Goal: Task Accomplishment & Management: Manage account settings

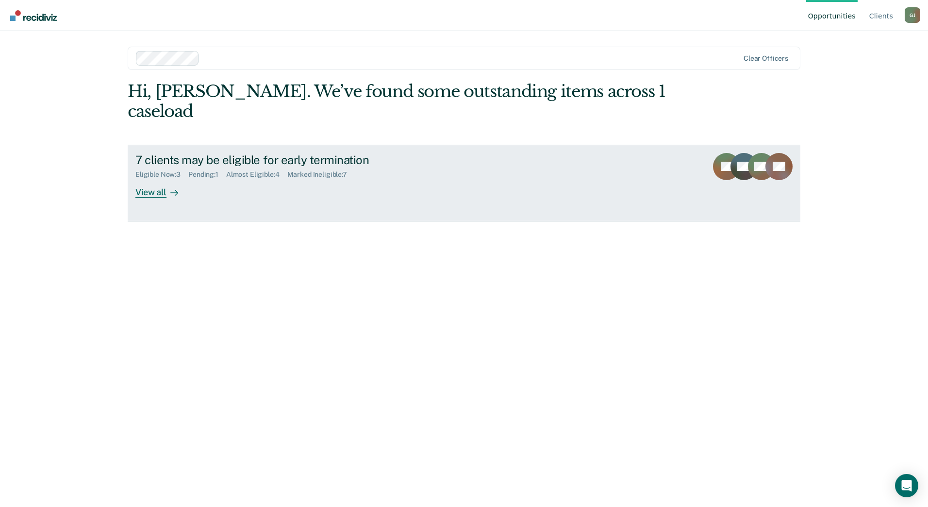
click at [165, 179] on div "View all" at bounding box center [162, 188] width 54 height 19
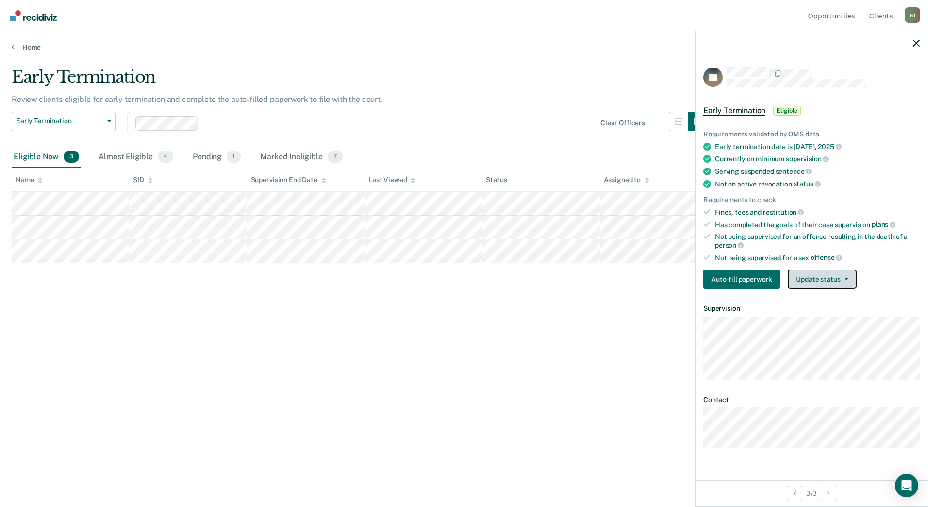
click at [827, 279] on button "Update status" at bounding box center [822, 278] width 68 height 19
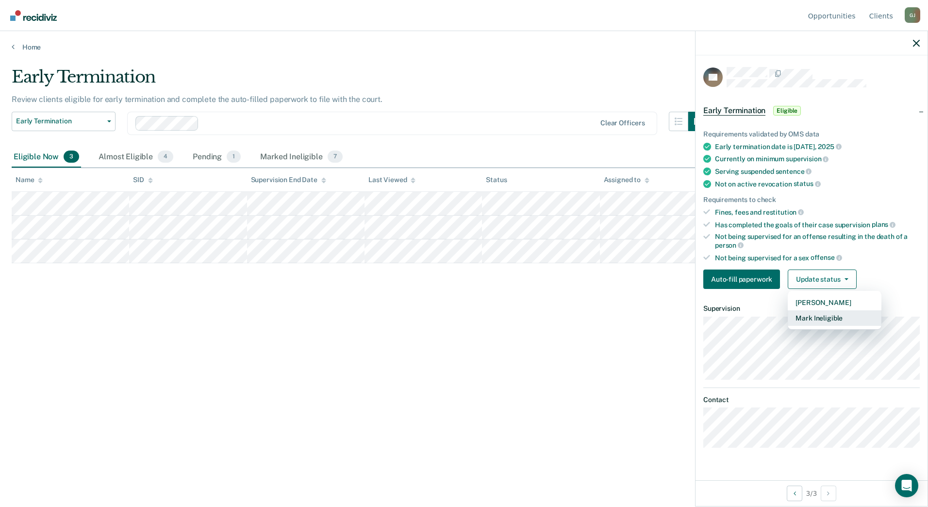
click at [825, 312] on button "Mark Ineligible" at bounding box center [835, 318] width 94 height 16
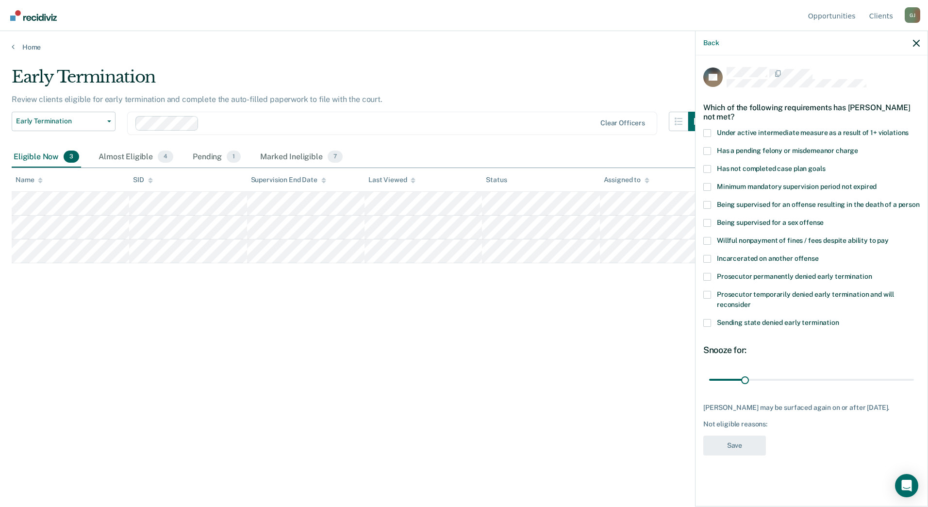
click at [708, 165] on span at bounding box center [707, 169] width 8 height 8
click at [825, 165] on input "Has not completed case plan goals" at bounding box center [825, 165] width 0 height 0
drag, startPoint x: 744, startPoint y: 368, endPoint x: 851, endPoint y: 374, distance: 106.9
type input "127"
click at [851, 374] on input "range" at bounding box center [811, 379] width 205 height 17
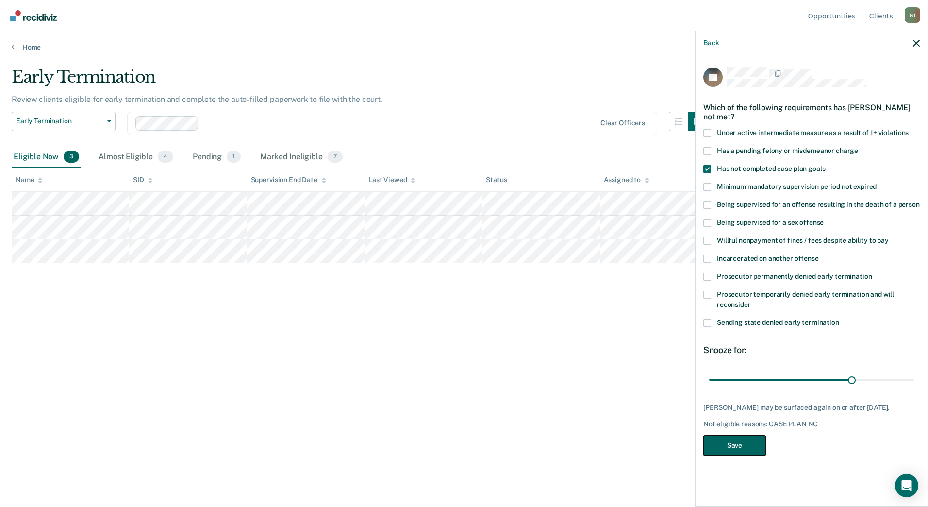
click at [732, 435] on button "Save" at bounding box center [734, 445] width 63 height 20
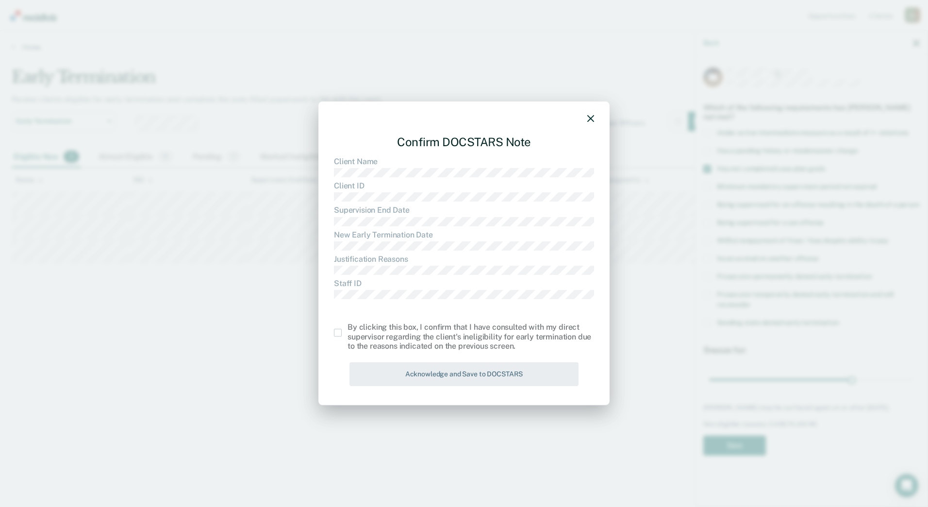
click at [339, 335] on span at bounding box center [338, 333] width 8 height 8
click at [347, 329] on input "checkbox" at bounding box center [347, 329] width 0 height 0
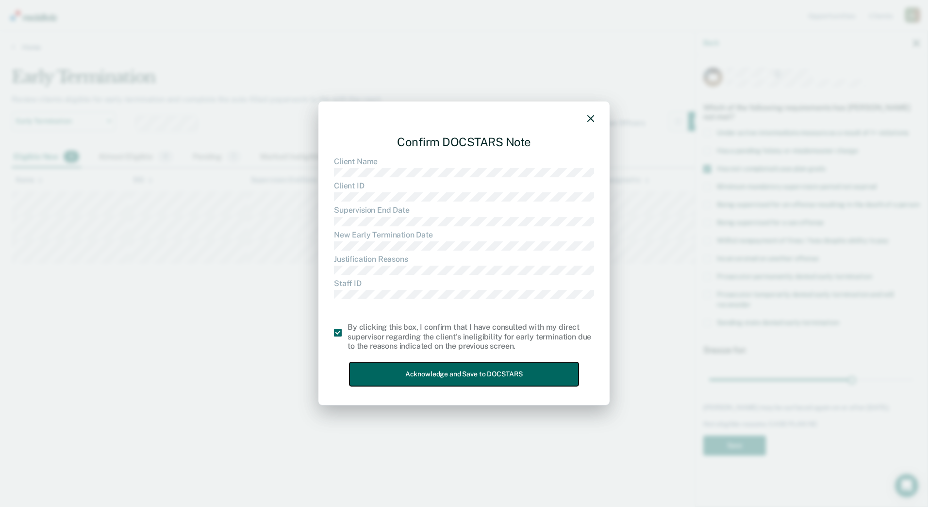
click at [400, 369] on button "Acknowledge and Save to DOCSTARS" at bounding box center [463, 374] width 229 height 24
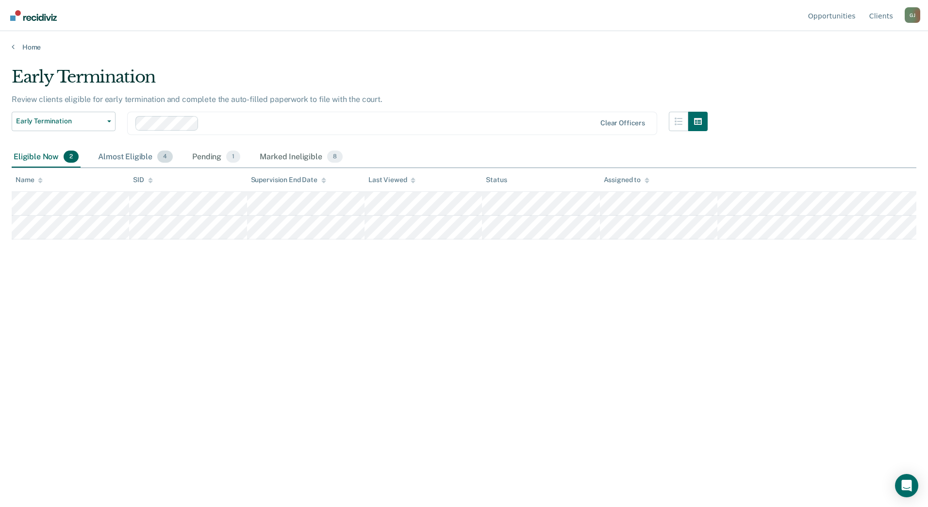
click at [136, 156] on div "Almost Eligible 4" at bounding box center [135, 157] width 79 height 21
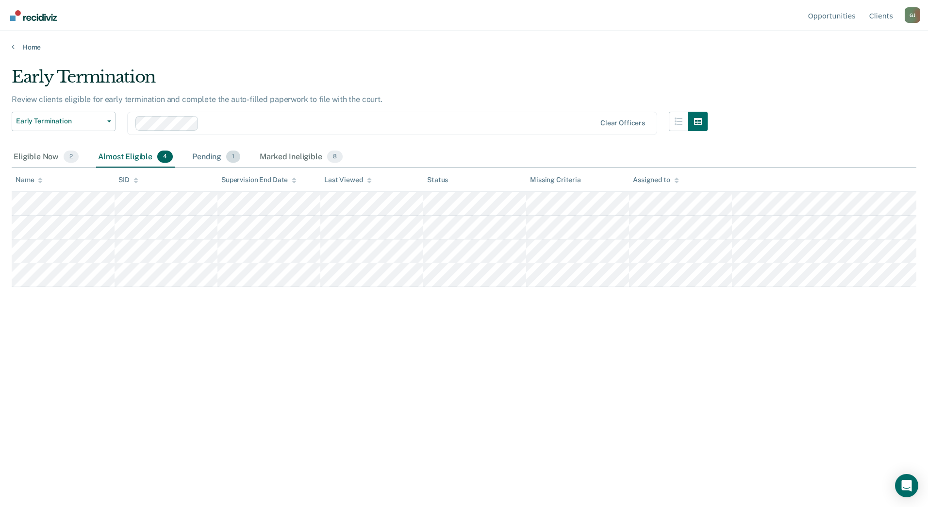
click at [215, 157] on div "Pending 1" at bounding box center [216, 157] width 52 height 21
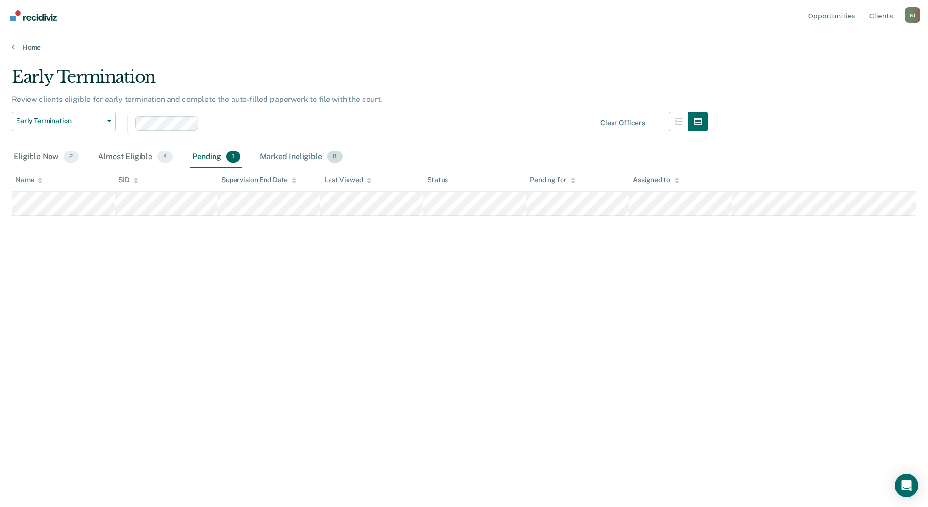
click at [298, 155] on div "Marked Ineligible 8" at bounding box center [301, 157] width 87 height 21
